Goal: Navigation & Orientation: Find specific page/section

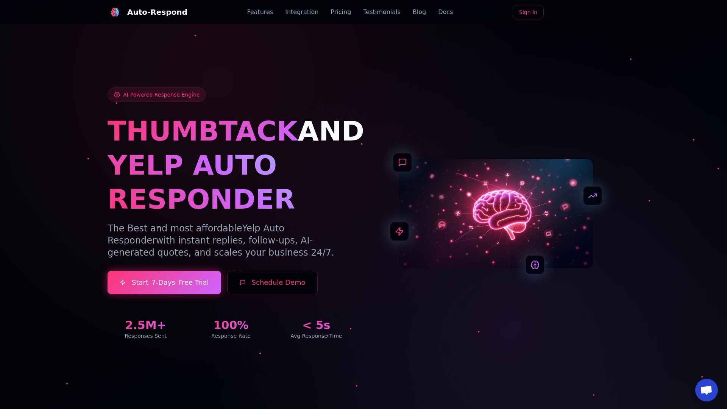
click at [413, 12] on link "Blog" at bounding box center [419, 12] width 13 height 9
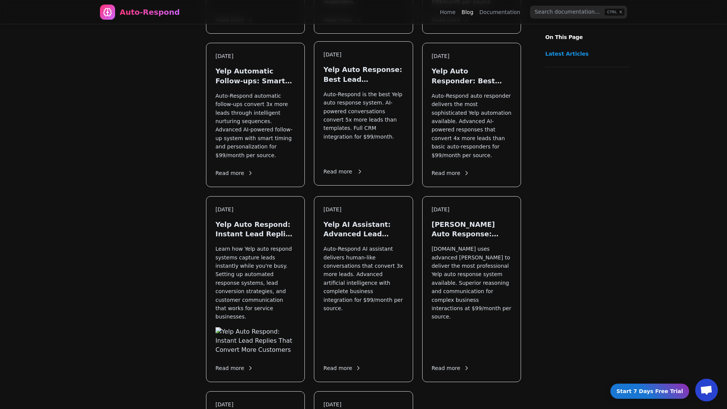
scroll to position [892, 0]
